Goal: Task Accomplishment & Management: Manage account settings

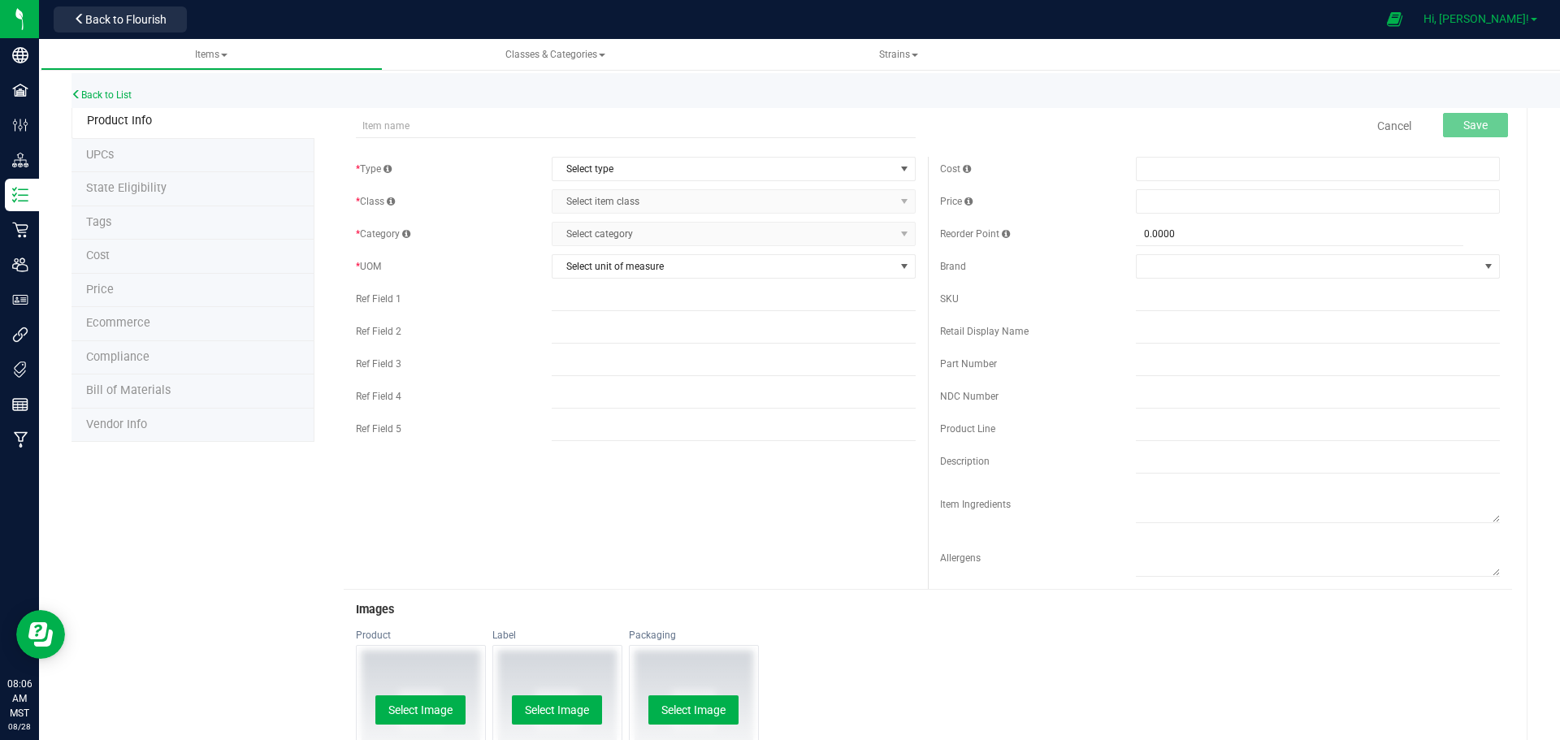
click at [1491, 12] on span "Hi, [PERSON_NAME]!" at bounding box center [1476, 18] width 106 height 13
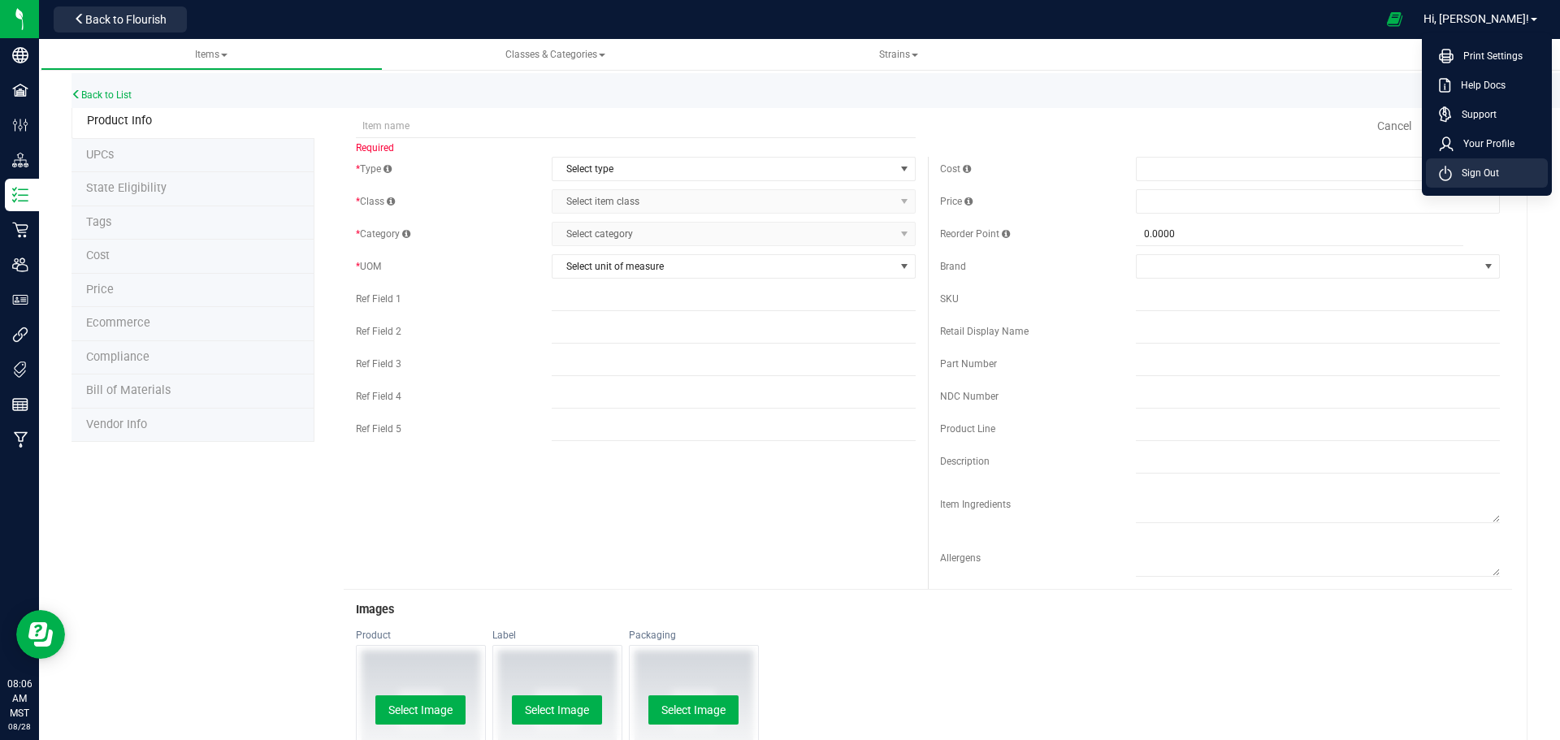
click at [1474, 174] on span "Sign Out" at bounding box center [1475, 173] width 47 height 16
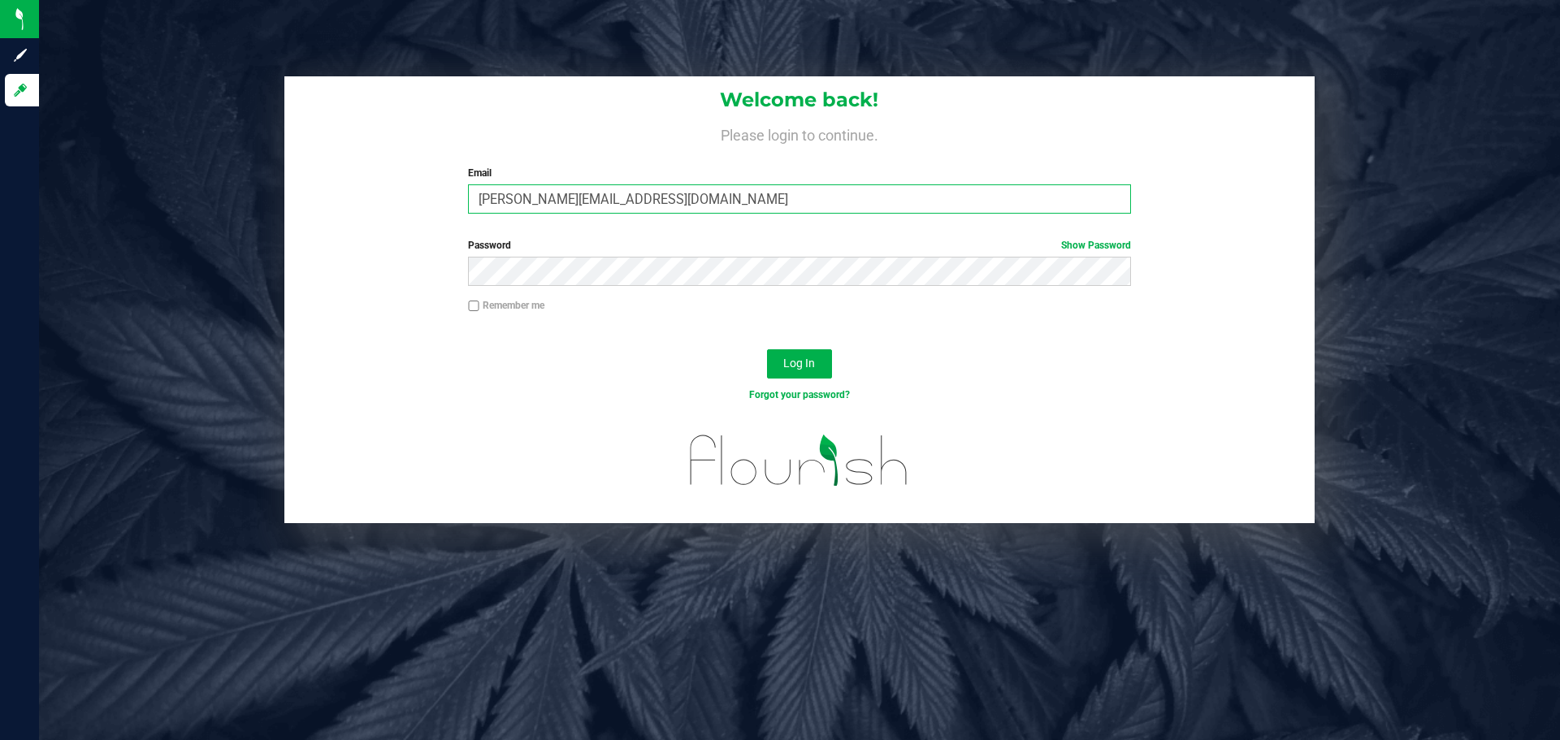
click at [677, 196] on input "[PERSON_NAME][EMAIL_ADDRESS][DOMAIN_NAME]" at bounding box center [799, 198] width 662 height 29
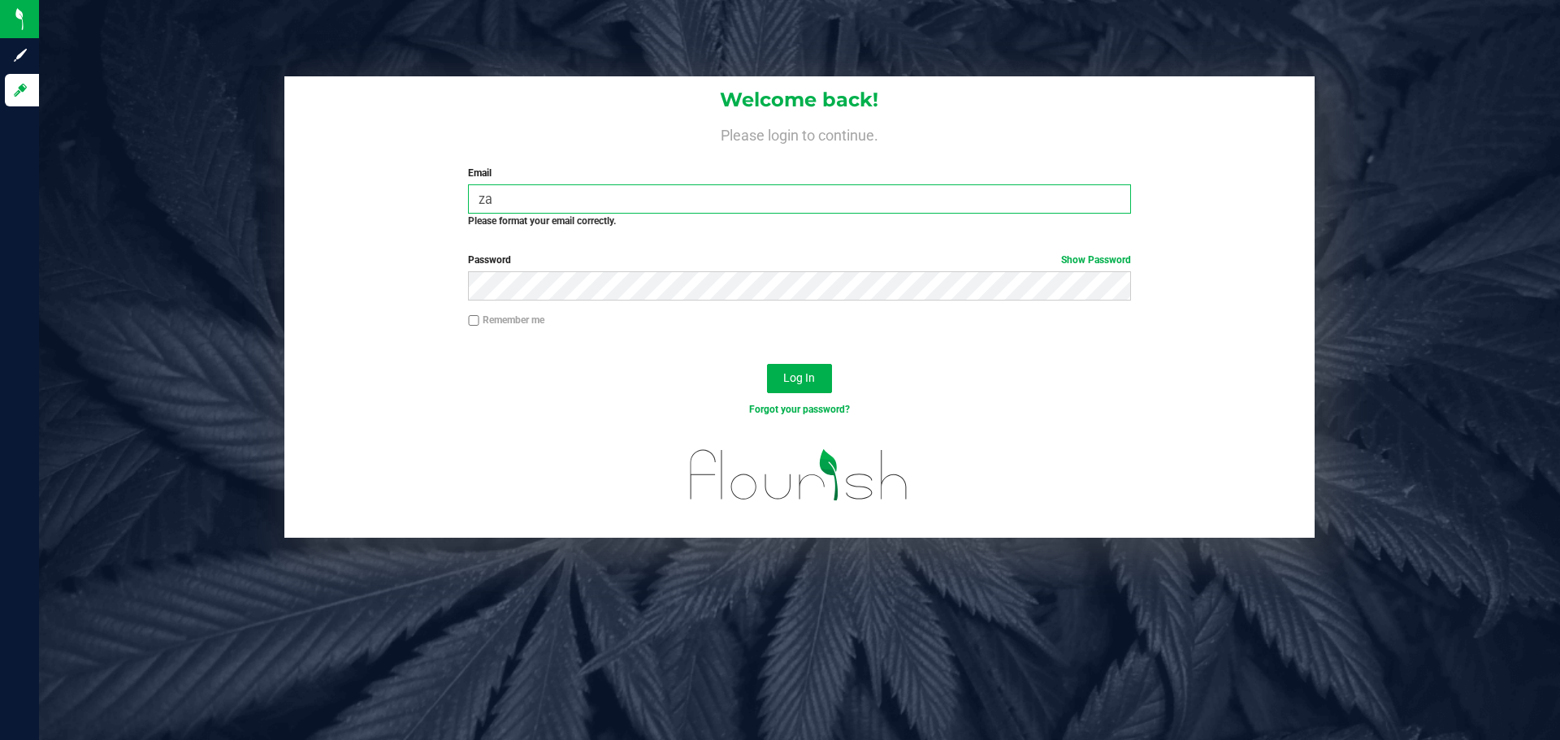
type input "z"
type input "[EMAIL_ADDRESS][DOMAIN_NAME]"
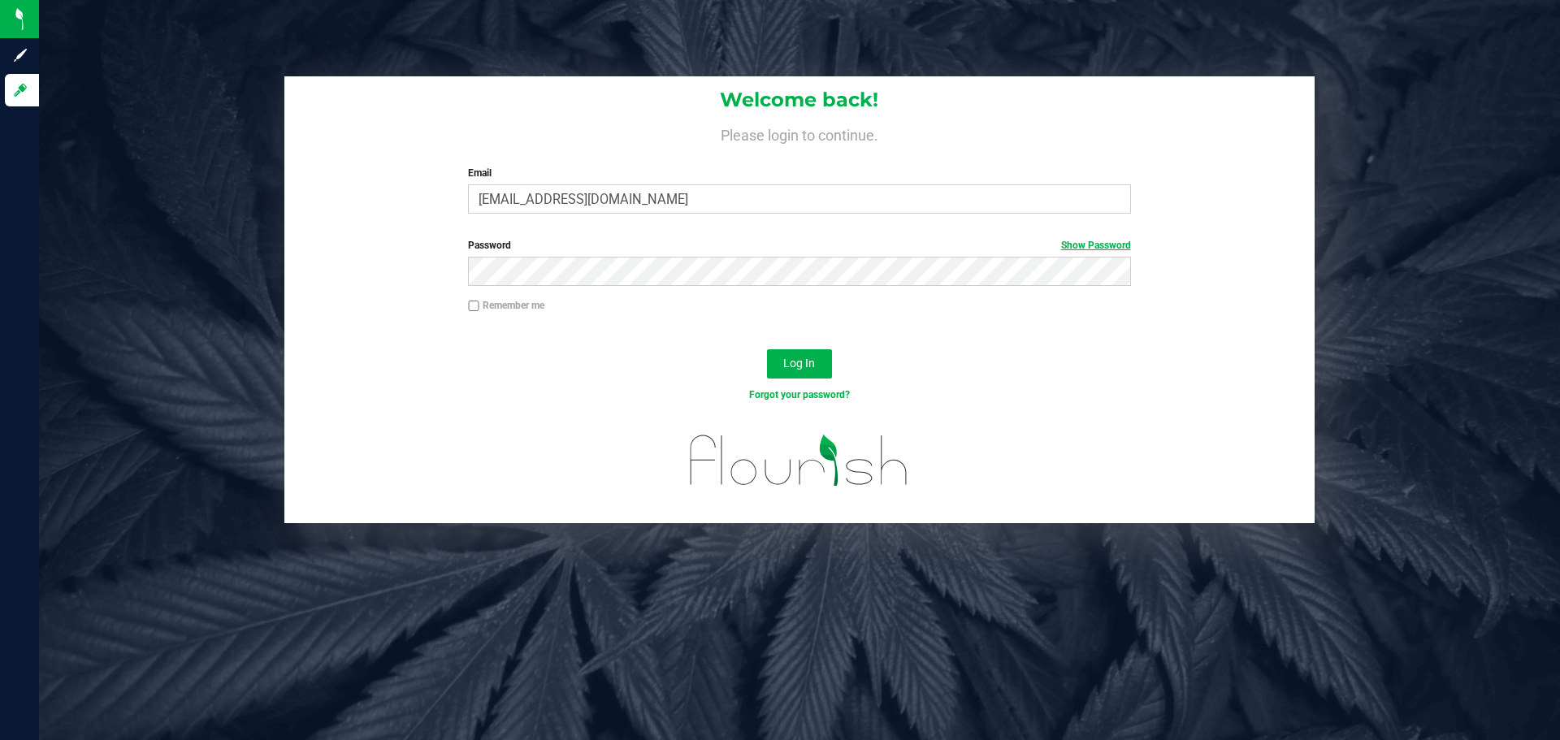
click at [1084, 246] on link "Show Password" at bounding box center [1096, 245] width 70 height 11
click at [799, 365] on span "Log In" at bounding box center [799, 363] width 32 height 13
